Goal: Obtain resource: Download file/media

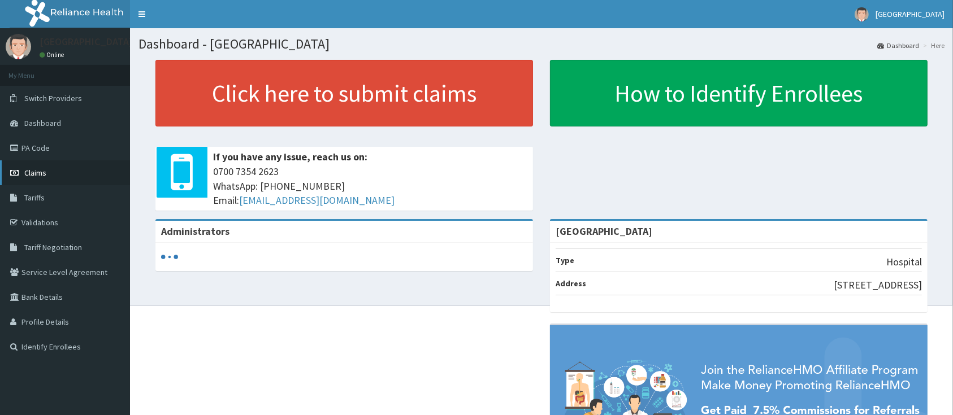
click at [32, 172] on span "Claims" at bounding box center [35, 173] width 22 height 10
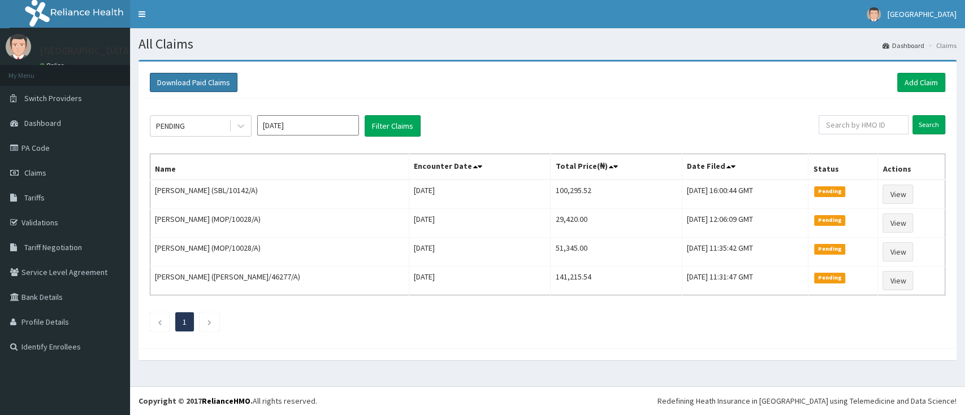
click at [217, 81] on button "Download Paid Claims" at bounding box center [194, 82] width 88 height 19
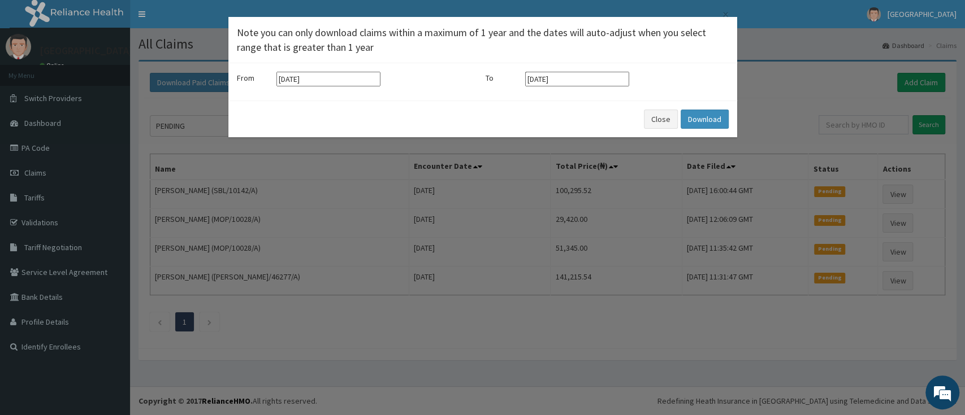
click at [321, 80] on input "13-07-2025" at bounding box center [328, 79] width 104 height 15
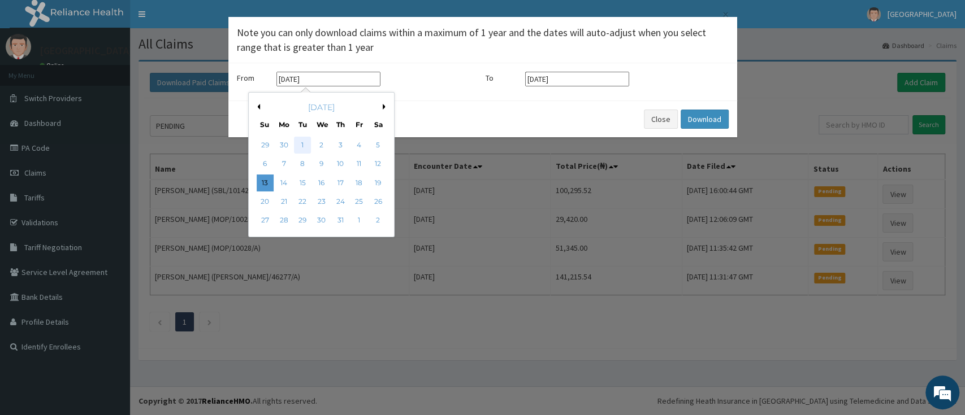
click at [306, 145] on div "1" at bounding box center [302, 145] width 17 height 17
type input "01-07-2025"
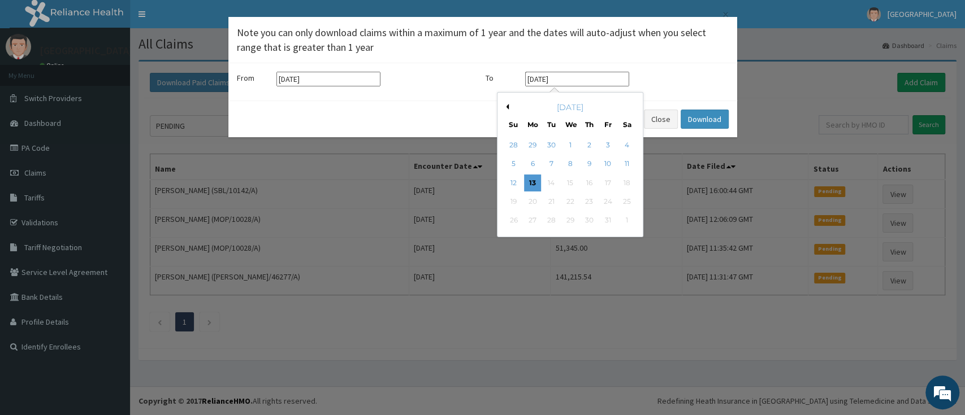
click at [588, 80] on input "13-10-2025" at bounding box center [577, 79] width 104 height 15
click at [509, 107] on div "October 2025" at bounding box center [570, 107] width 136 height 11
click at [506, 107] on button "Previous Month" at bounding box center [506, 107] width 6 height 6
click at [550, 222] on div "30" at bounding box center [551, 220] width 17 height 17
type input "30-09-2025"
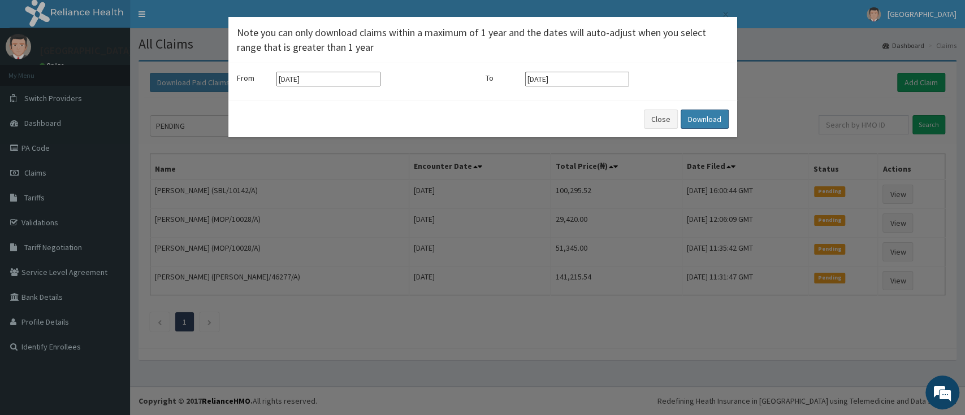
click at [702, 116] on button "Download" at bounding box center [704, 119] width 48 height 19
